Goal: Navigation & Orientation: Find specific page/section

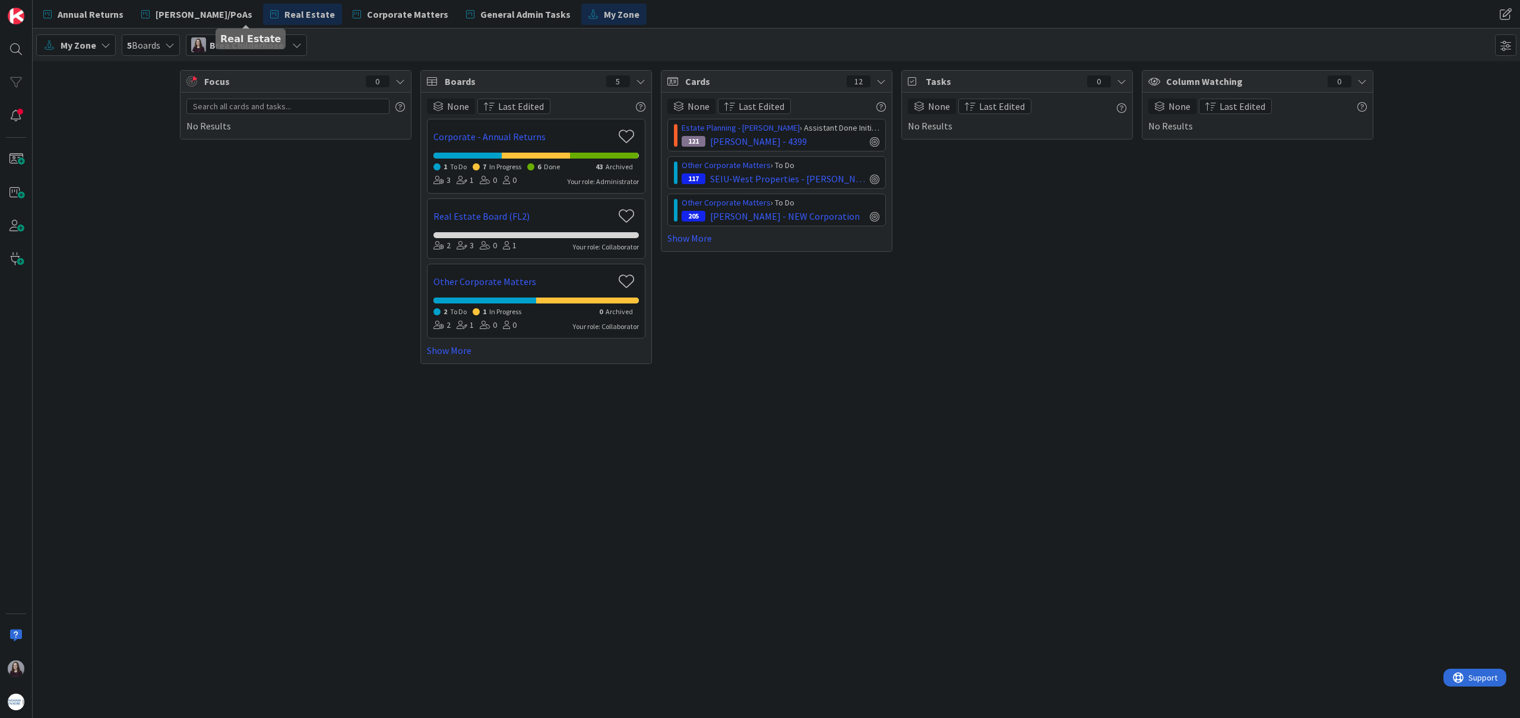
click at [284, 8] on span "Real Estate" at bounding box center [309, 14] width 50 height 14
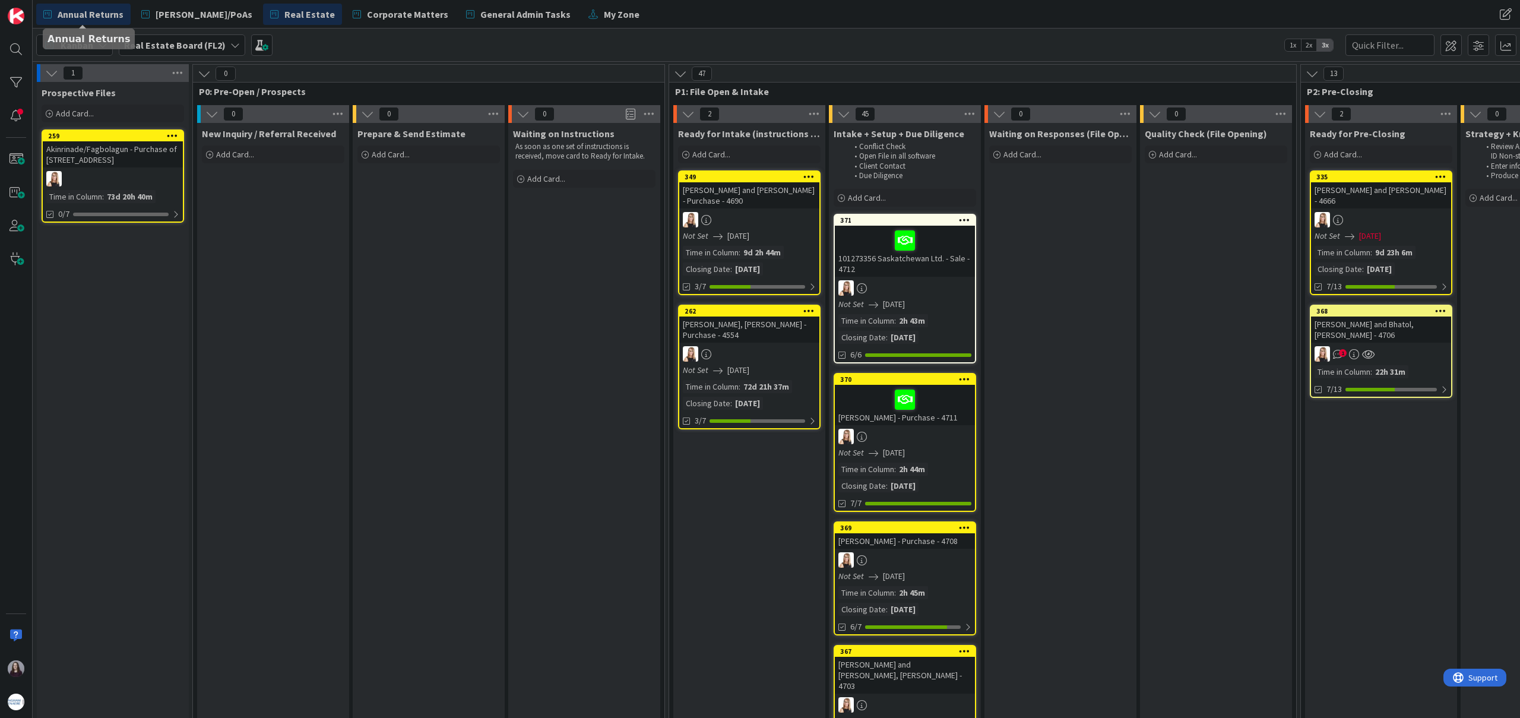
click at [103, 14] on span "Annual Returns" at bounding box center [91, 14] width 66 height 14
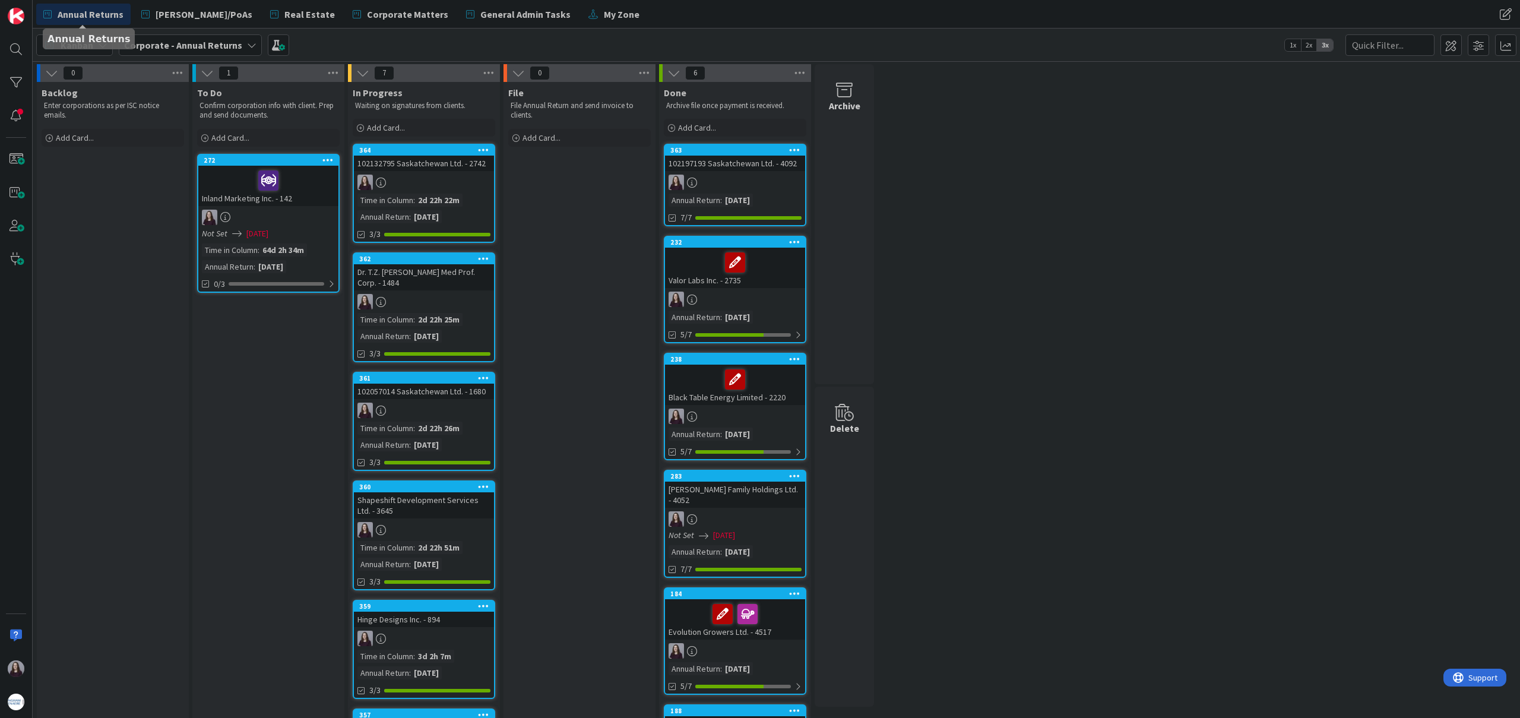
click at [641, 48] on div "Kanban Corporate - Annual Returns 1x 2x 3x" at bounding box center [776, 45] width 1487 height 33
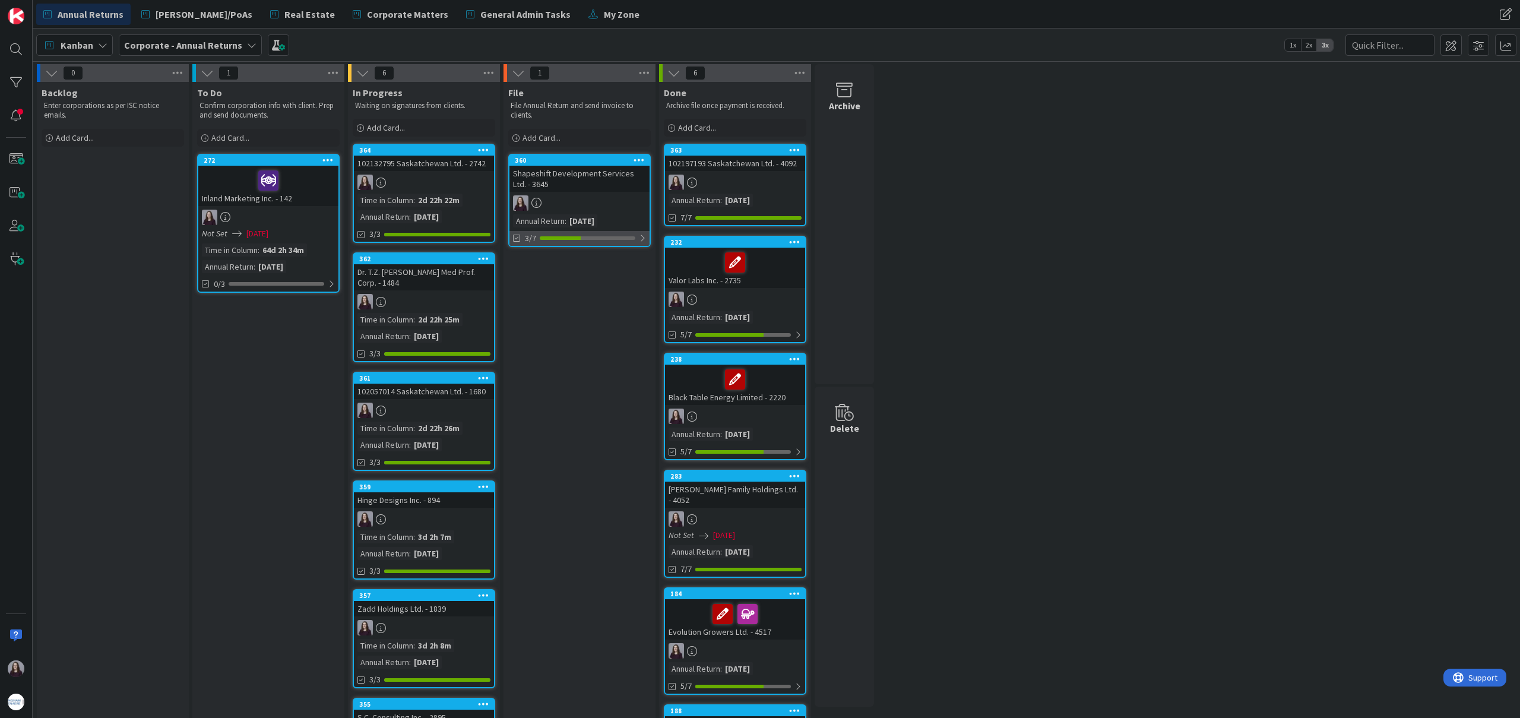
click at [607, 238] on div at bounding box center [588, 238] width 96 height 4
click at [517, 265] on icon at bounding box center [518, 267] width 10 height 10
click at [517, 266] on icon at bounding box center [518, 267] width 10 height 10
click at [517, 264] on icon at bounding box center [518, 267] width 10 height 10
click at [515, 265] on icon at bounding box center [518, 267] width 10 height 10
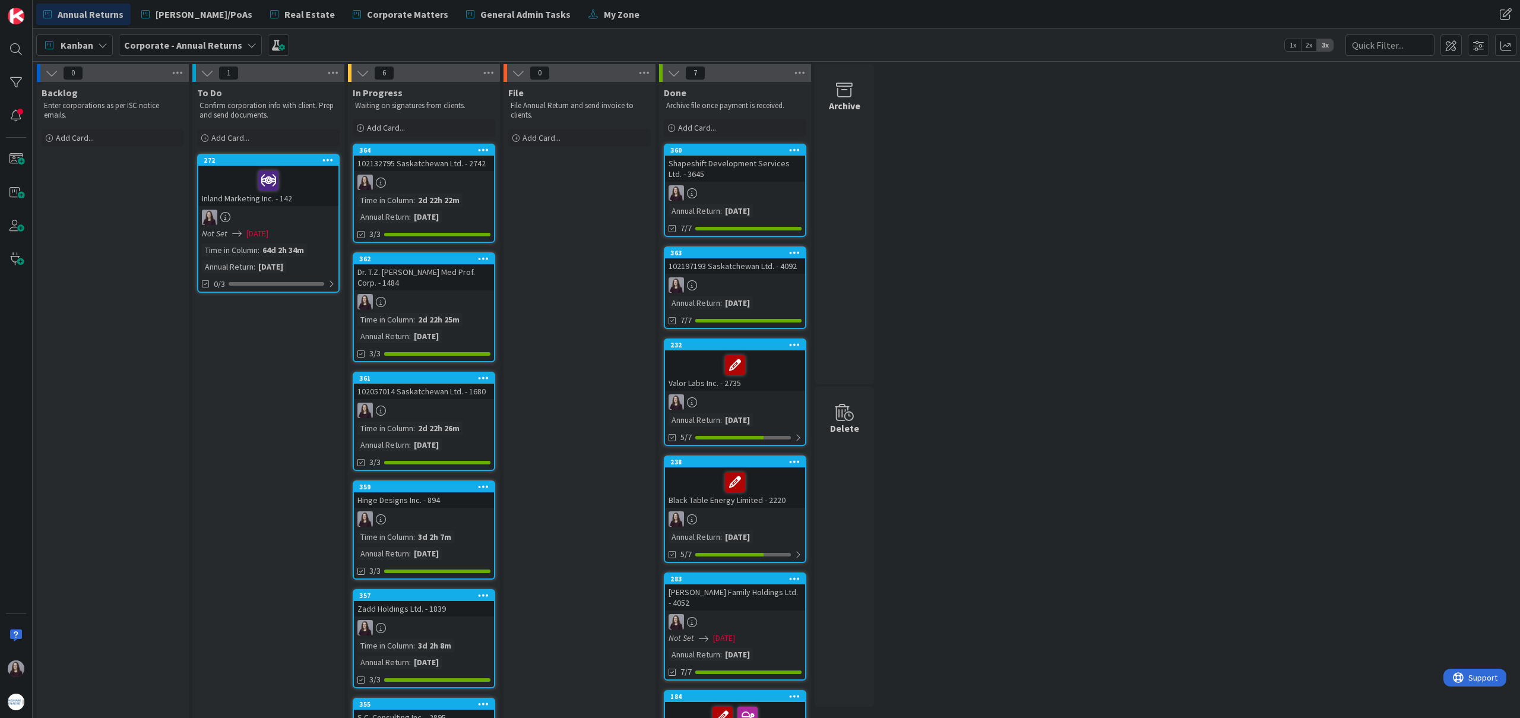
drag, startPoint x: 564, startPoint y: 163, endPoint x: 651, endPoint y: 35, distance: 154.7
click at [270, 14] on icon at bounding box center [274, 14] width 8 height 15
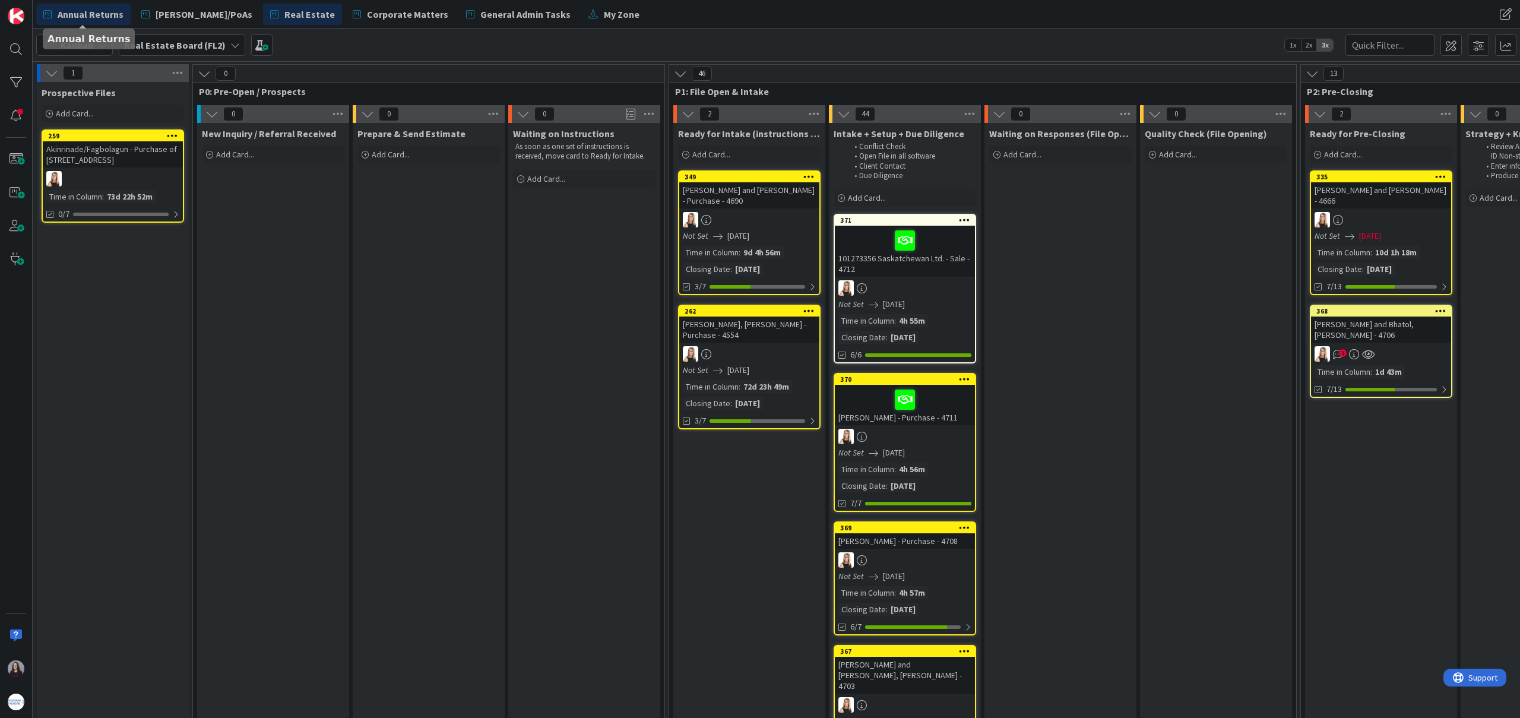
click at [93, 14] on span "Annual Returns" at bounding box center [91, 14] width 66 height 14
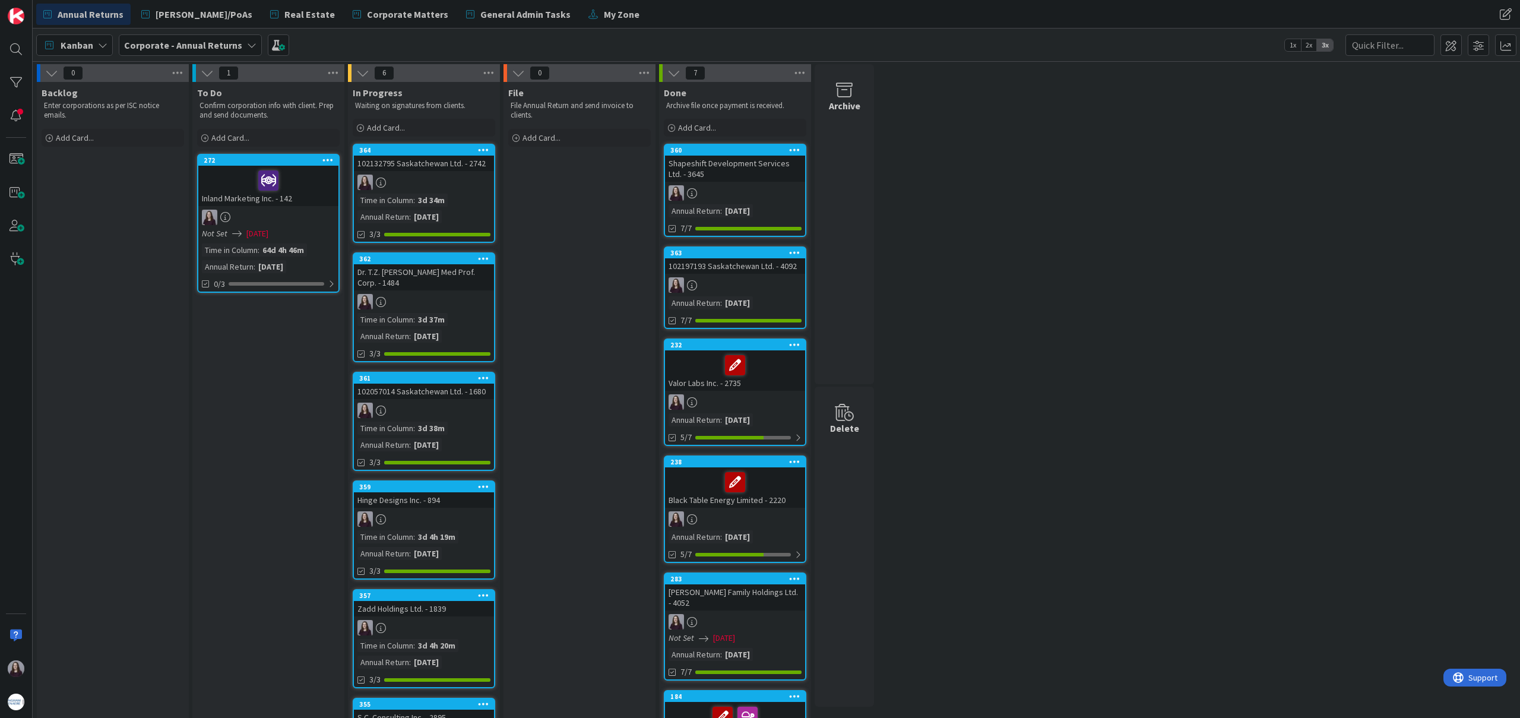
click at [550, 37] on div "Kanban Corporate - Annual Returns 1x 2x 3x" at bounding box center [776, 45] width 1487 height 33
